Goal: Entertainment & Leisure: Consume media (video, audio)

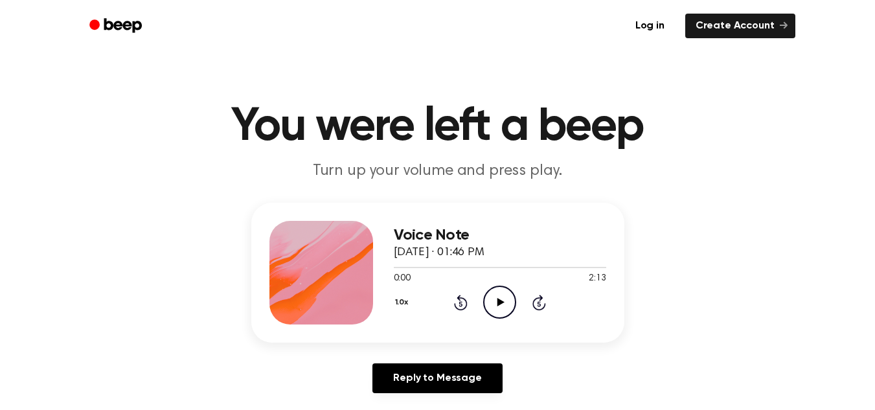
click at [492, 302] on icon "Play Audio" at bounding box center [499, 302] width 33 height 33
click at [495, 304] on icon "Play Audio" at bounding box center [499, 302] width 33 height 33
click at [499, 307] on icon "Play Audio" at bounding box center [499, 302] width 33 height 33
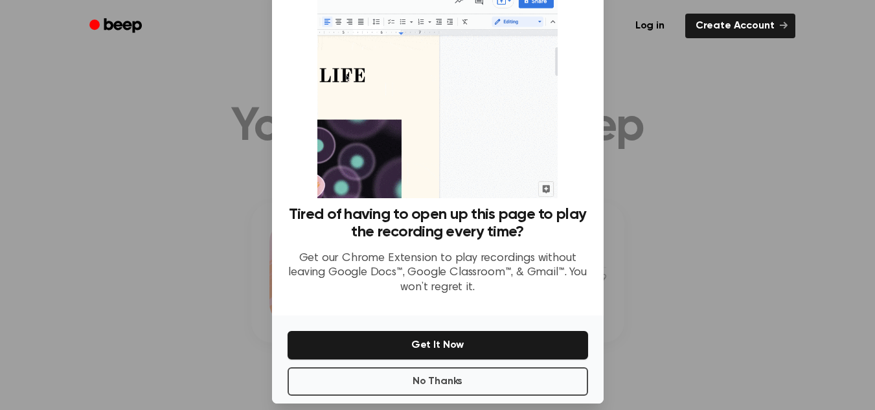
scroll to position [62, 0]
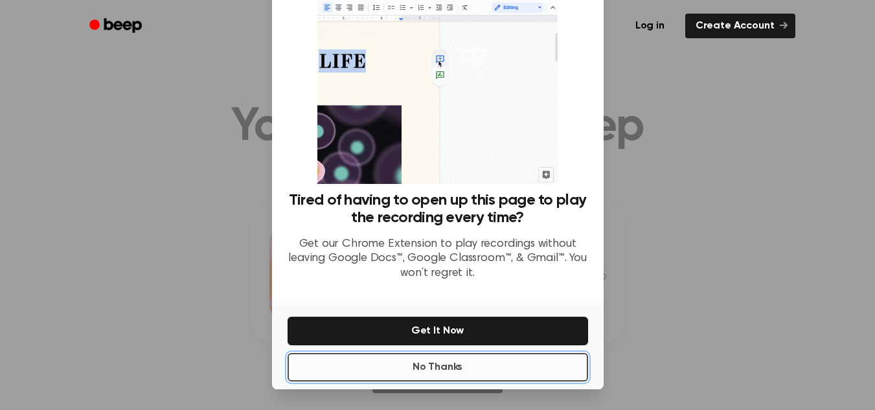
click at [493, 356] on button "No Thanks" at bounding box center [438, 367] width 301 height 29
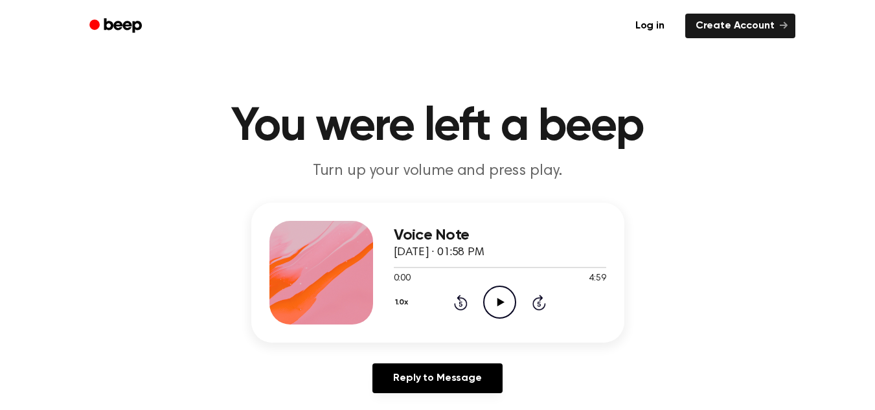
click at [500, 304] on icon at bounding box center [500, 302] width 7 height 8
click at [484, 302] on circle at bounding box center [500, 302] width 32 height 32
click at [497, 298] on icon "Play Audio" at bounding box center [499, 302] width 33 height 33
